Goal: Use online tool/utility: Utilize a website feature to perform a specific function

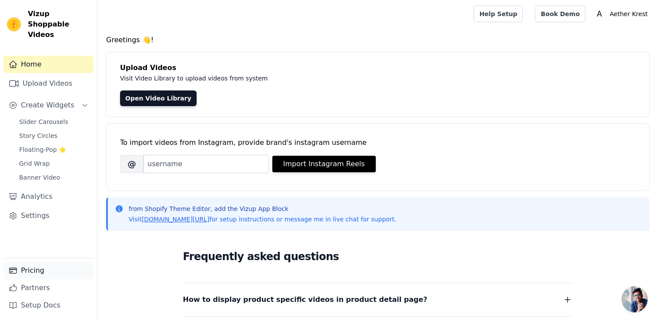
click at [15, 270] on icon "Sidebar" at bounding box center [13, 270] width 9 height 9
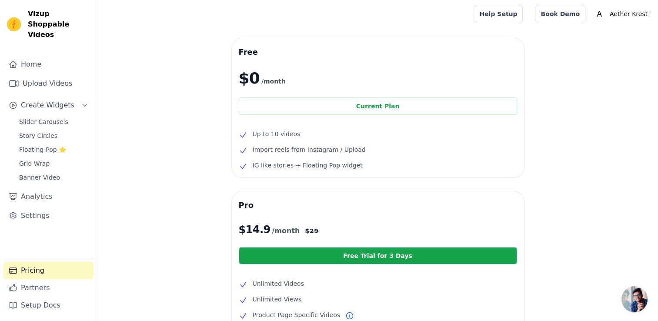
click at [258, 138] on span "Up to 10 videos" at bounding box center [277, 134] width 48 height 10
click at [40, 117] on span "Slider Carousels" at bounding box center [43, 121] width 49 height 9
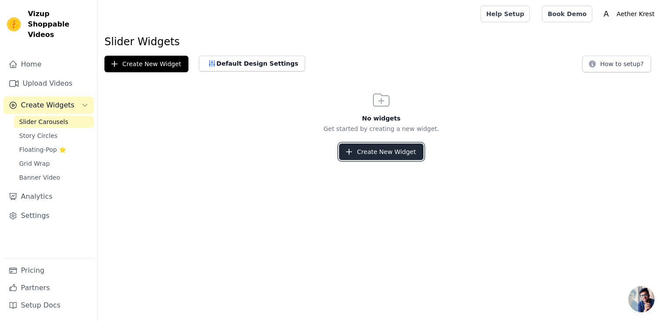
click at [385, 151] on button "Create New Widget" at bounding box center [381, 152] width 84 height 17
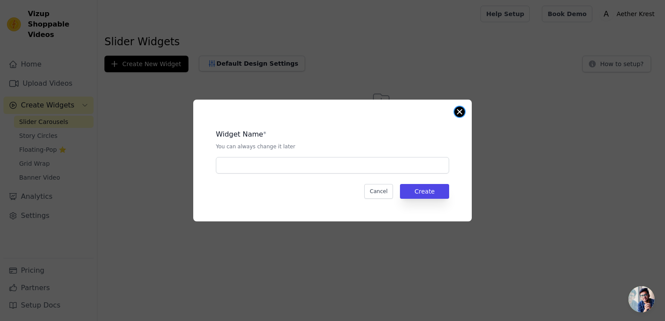
click at [457, 115] on button "Close modal" at bounding box center [459, 112] width 10 height 10
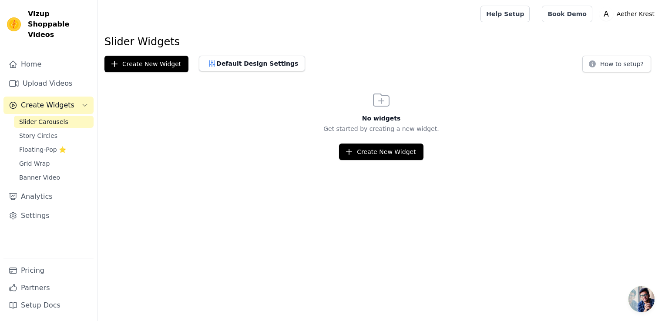
click at [84, 102] on icon "Sidebar" at bounding box center [84, 105] width 7 height 7
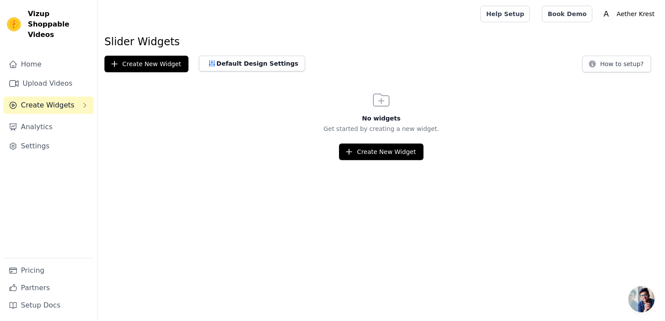
click at [84, 102] on icon "Sidebar" at bounding box center [84, 105] width 7 height 7
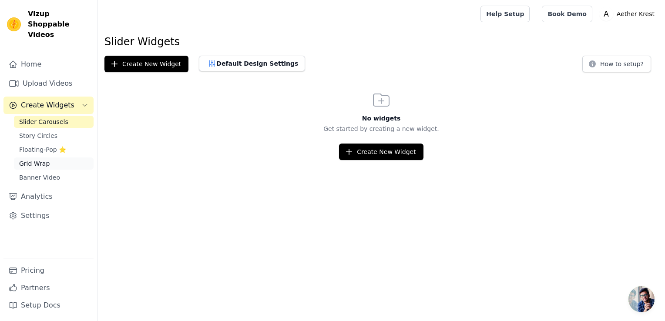
click at [37, 159] on span "Grid Wrap" at bounding box center [34, 163] width 30 height 9
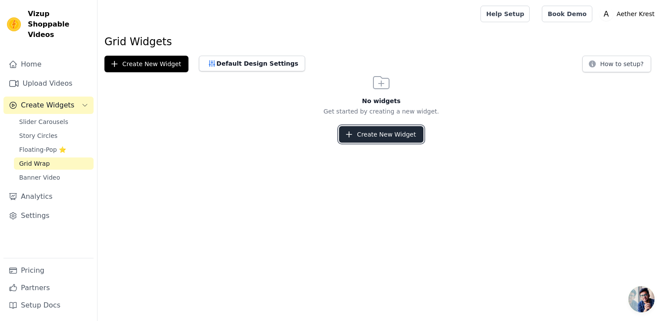
click at [374, 134] on button "Create New Widget" at bounding box center [381, 134] width 84 height 17
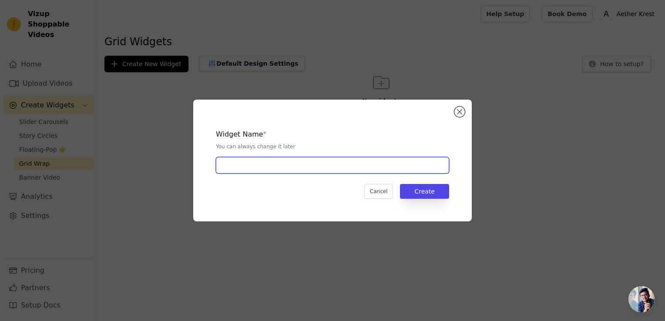
click at [295, 158] on input "text" at bounding box center [332, 165] width 233 height 17
type input "V"
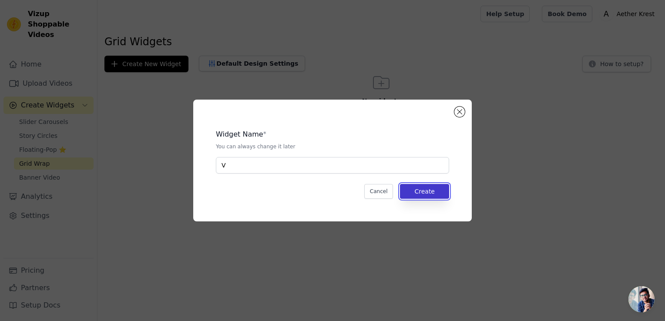
click at [421, 192] on button "Create" at bounding box center [424, 191] width 49 height 15
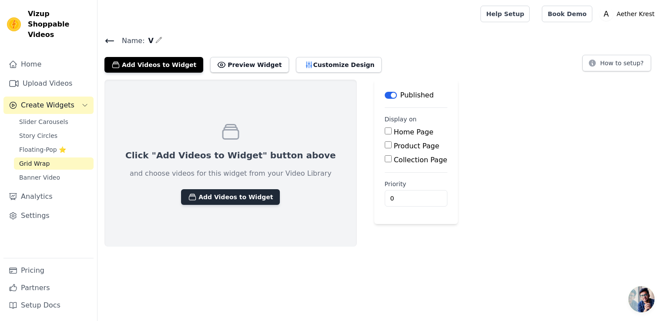
click at [216, 198] on button "Add Videos to Widget" at bounding box center [230, 197] width 99 height 16
